Goal: Task Accomplishment & Management: Complete application form

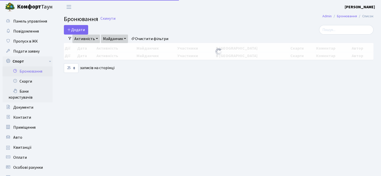
select select "25"
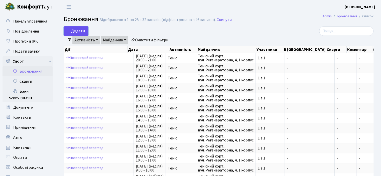
click at [76, 27] on button "Додати" at bounding box center [76, 31] width 24 height 10
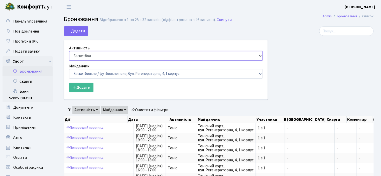
click at [88, 55] on select "Баскетбол Волейбол Йога Катання на роликах Настільний теніс Теніс Футбол Фітнес" at bounding box center [165, 56] width 193 height 10
select select "1"
click at [69, 51] on select "Баскетбол Волейбол Йога Катання на роликах Настільний теніс Теніс Футбол Фітнес" at bounding box center [165, 56] width 193 height 10
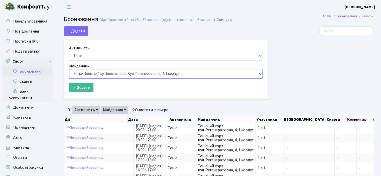
click at [87, 71] on select "Баскетбольне / футбольне поле, Вул. Регенераторна, 4, 1 корпус Баскетбольне пол…" at bounding box center [165, 74] width 193 height 10
select select "1"
click at [69, 69] on select "Баскетбольне / футбольне поле, Вул. Регенераторна, 4, 1 корпус Баскетбольне пол…" at bounding box center [165, 74] width 193 height 10
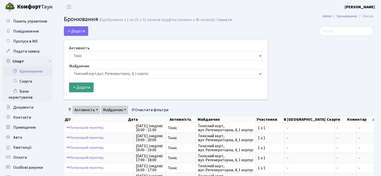
click at [83, 87] on button "Додати" at bounding box center [81, 88] width 24 height 10
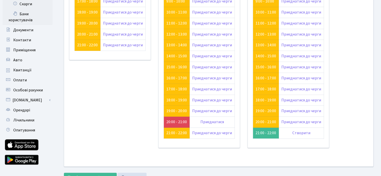
scroll to position [97, 0]
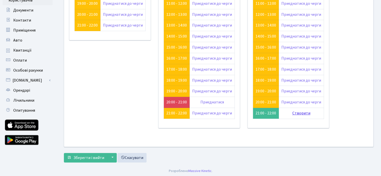
click at [301, 113] on link "Створити" at bounding box center [301, 114] width 18 height 6
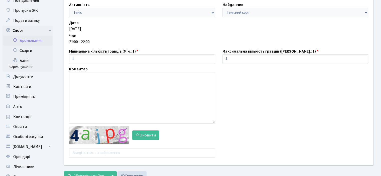
scroll to position [50, 0]
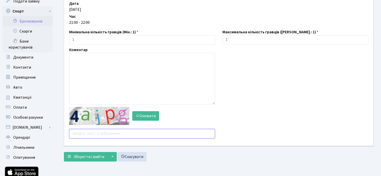
click at [80, 136] on input "text" at bounding box center [142, 134] width 146 height 10
type input "heu9b"
click at [86, 152] on button "Зберегти і вийти" at bounding box center [86, 157] width 44 height 10
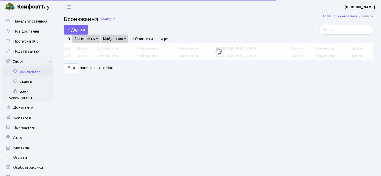
select select "25"
